Goal: Task Accomplishment & Management: Manage account settings

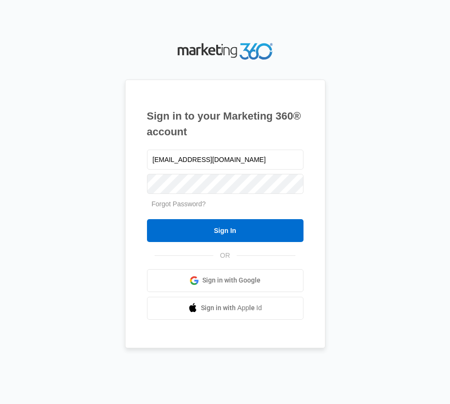
type input "[EMAIL_ADDRESS][DOMAIN_NAME]"
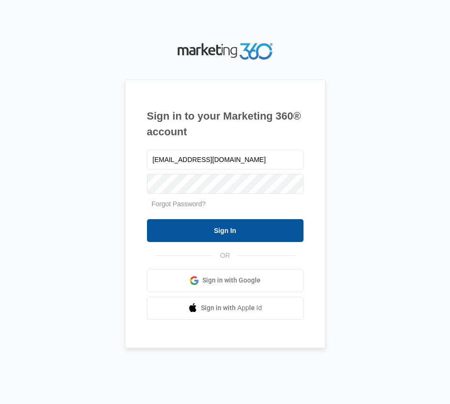
click at [229, 229] on input "Sign In" at bounding box center [225, 230] width 156 height 23
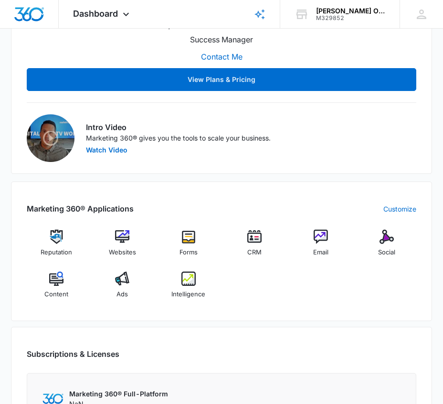
scroll to position [763, 0]
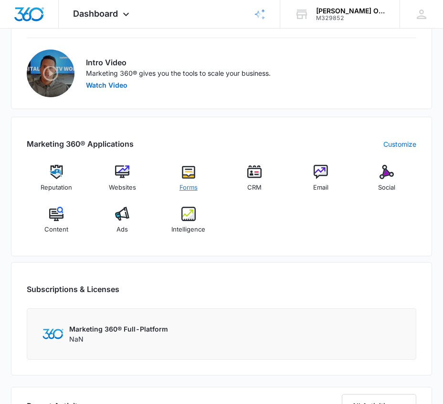
click at [186, 172] on img at bounding box center [188, 172] width 14 height 14
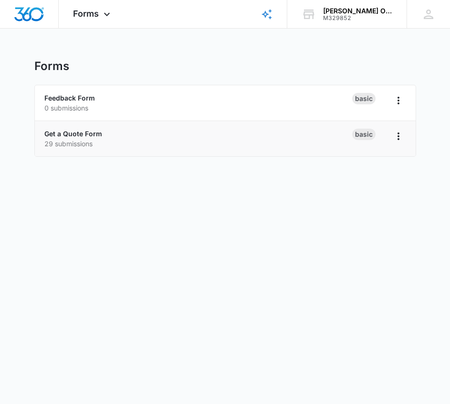
click at [268, 140] on p "29 submissions" at bounding box center [198, 144] width 308 height 10
click at [66, 133] on link "Get a Quote Form" at bounding box center [73, 134] width 58 height 8
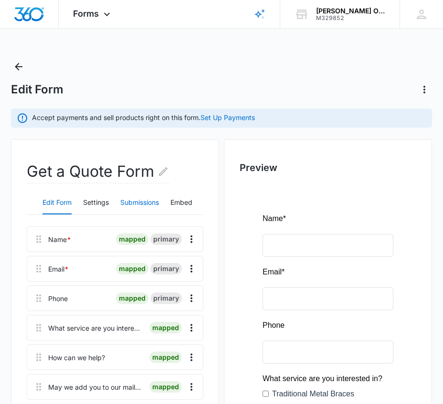
click at [143, 200] on button "Submissions" at bounding box center [139, 203] width 39 height 23
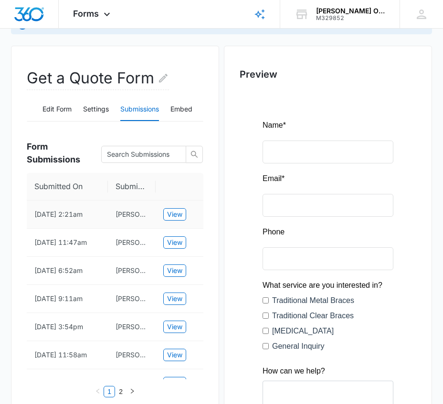
scroll to position [95, 0]
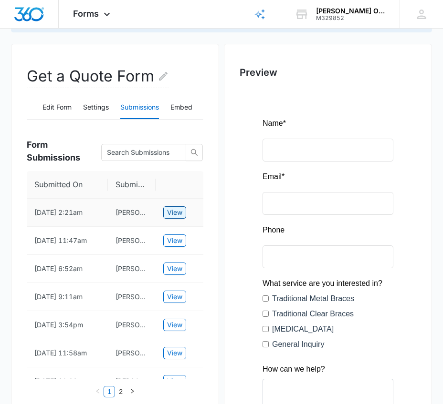
click at [173, 215] on span "View" at bounding box center [174, 212] width 15 height 10
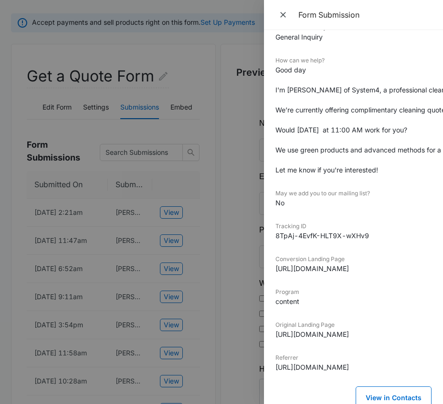
scroll to position [155, 0]
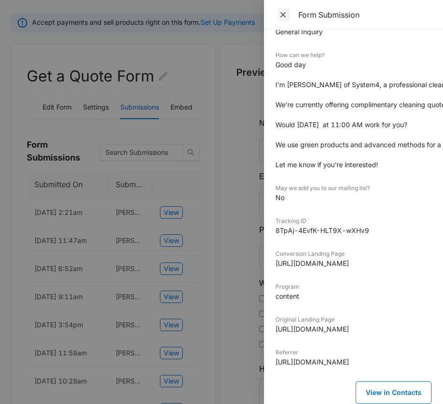
click at [285, 15] on icon "Close" at bounding box center [283, 15] width 10 height 10
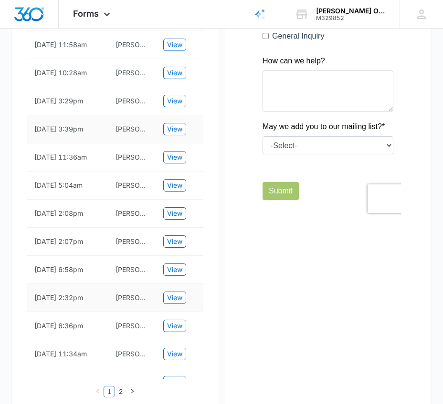
scroll to position [512, 0]
